Goal: Information Seeking & Learning: Learn about a topic

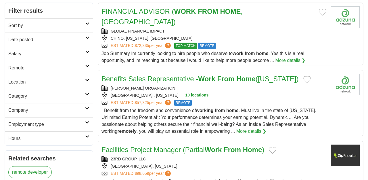
scroll to position [87, 0]
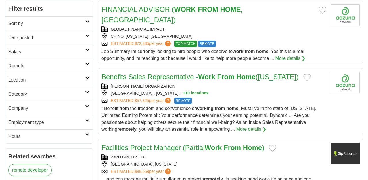
click at [276, 62] on link "More details ❯" at bounding box center [291, 58] width 30 height 7
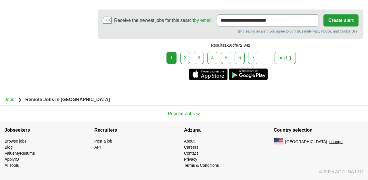
scroll to position [1670, 0]
click at [180, 64] on link "2" at bounding box center [185, 58] width 10 height 12
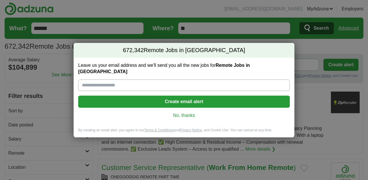
click at [178, 119] on link "No, thanks" at bounding box center [184, 115] width 203 height 6
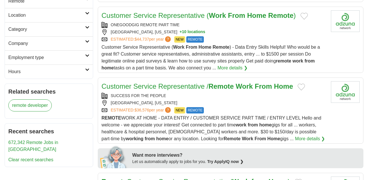
scroll to position [153, 0]
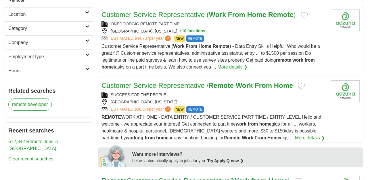
click at [85, 7] on link "Remote" at bounding box center [49, 0] width 88 height 14
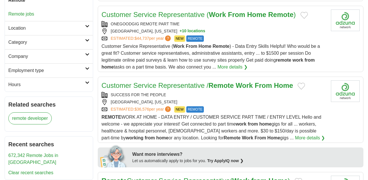
click at [85, 7] on link "Remote" at bounding box center [49, 0] width 88 height 14
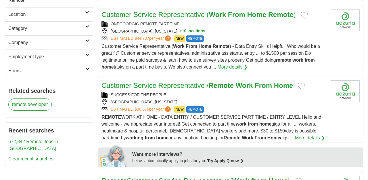
click at [84, 21] on link "Location" at bounding box center [49, 14] width 88 height 14
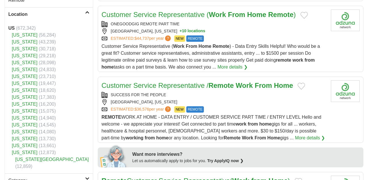
click at [84, 21] on link "Location" at bounding box center [49, 14] width 88 height 14
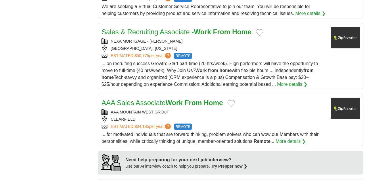
scroll to position [366, 0]
